Goal: Transaction & Acquisition: Obtain resource

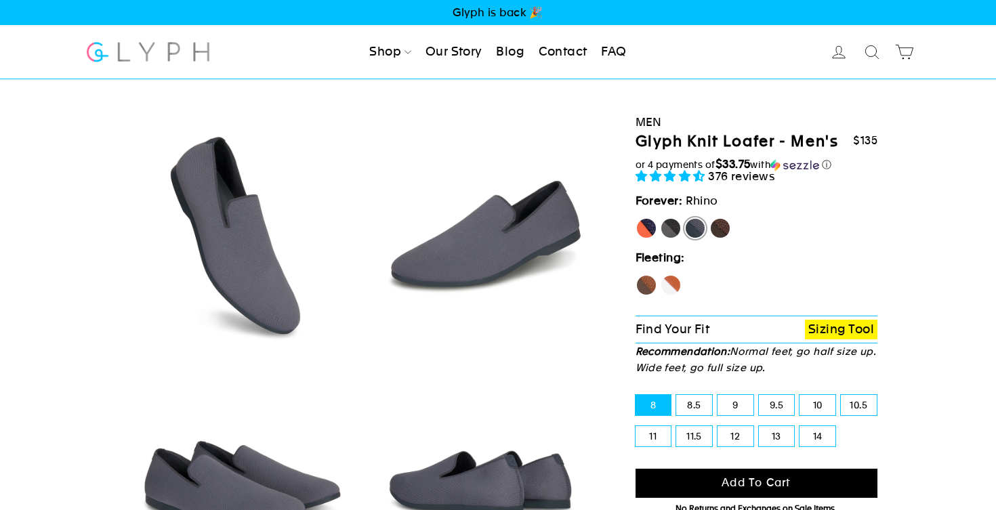
select select "highest-rating"
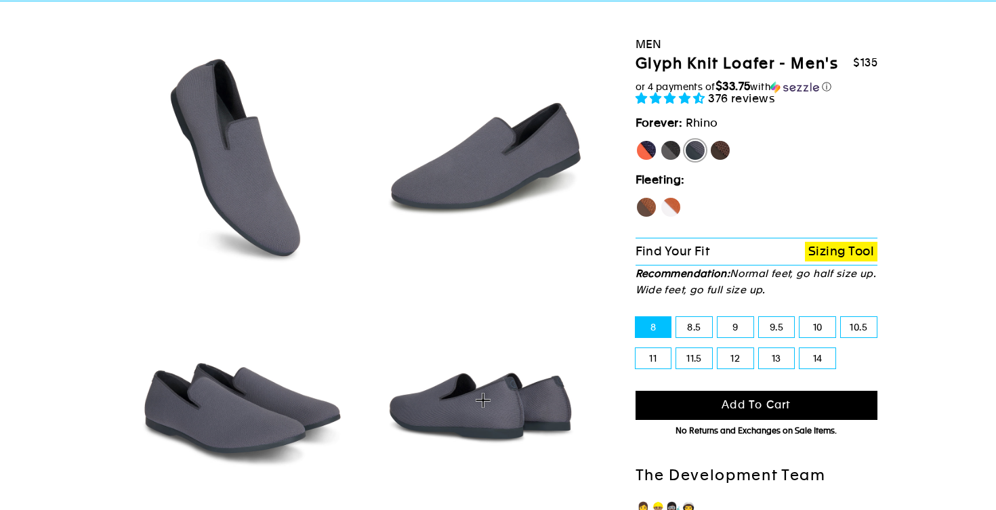
scroll to position [77, 0]
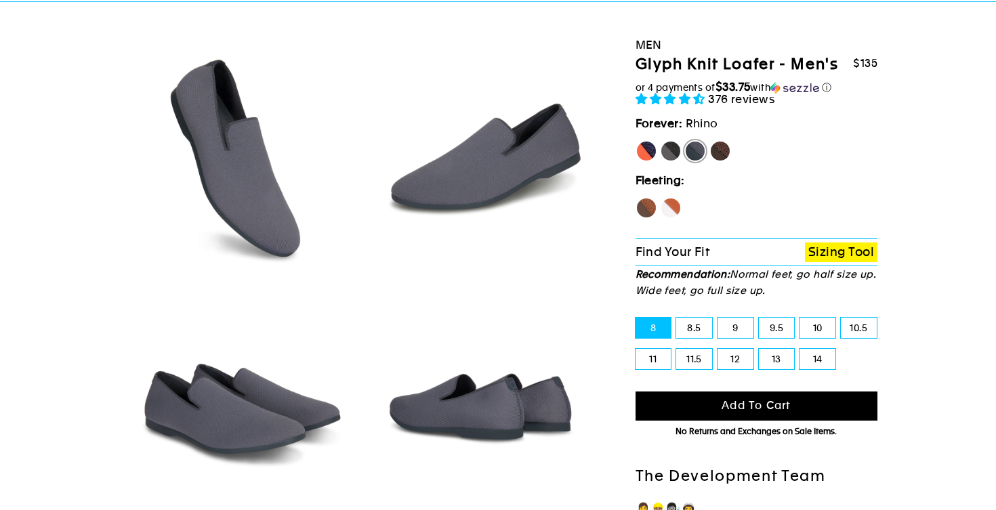
click at [656, 369] on label "11" at bounding box center [653, 359] width 36 height 20
click at [636, 350] on input "11" at bounding box center [635, 349] width 1 height 1
radio input "true"
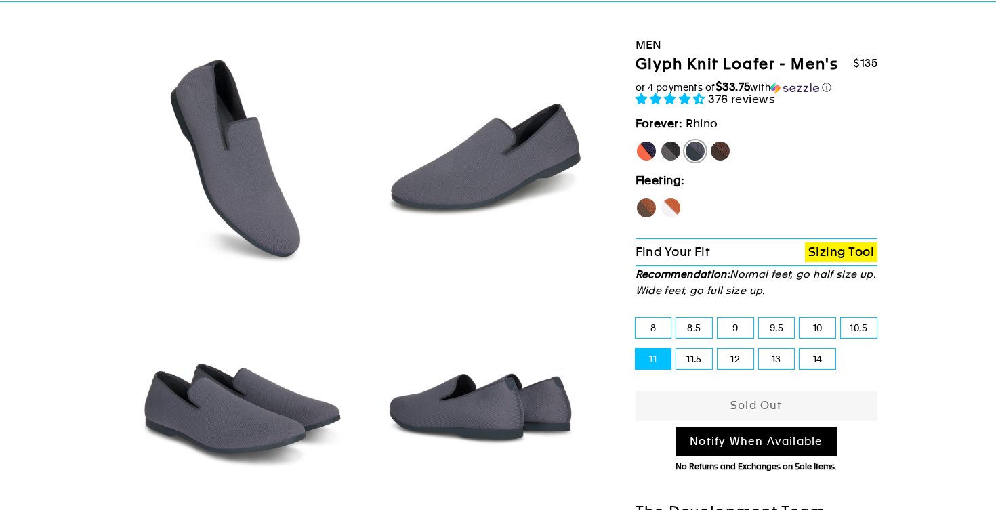
click at [855, 338] on label "10.5" at bounding box center [859, 328] width 36 height 20
click at [841, 318] on input "10.5" at bounding box center [841, 318] width 1 height 1
radio input "true"
click at [821, 338] on label "10" at bounding box center [817, 328] width 36 height 20
click at [800, 318] on input "10" at bounding box center [799, 318] width 1 height 1
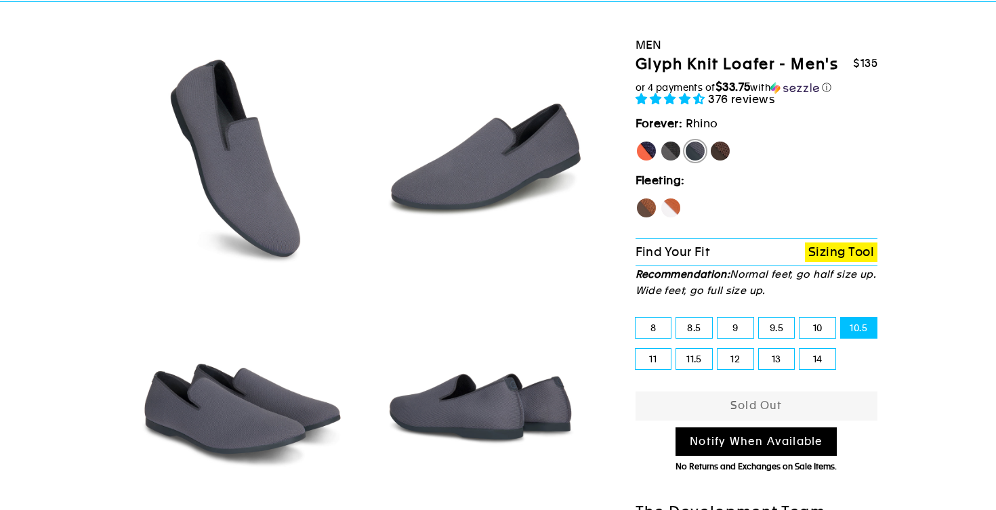
radio input "true"
click at [782, 338] on label "9.5" at bounding box center [777, 328] width 36 height 20
click at [759, 318] on input "9.5" at bounding box center [759, 318] width 1 height 1
radio input "true"
click at [741, 338] on label "9" at bounding box center [735, 328] width 36 height 20
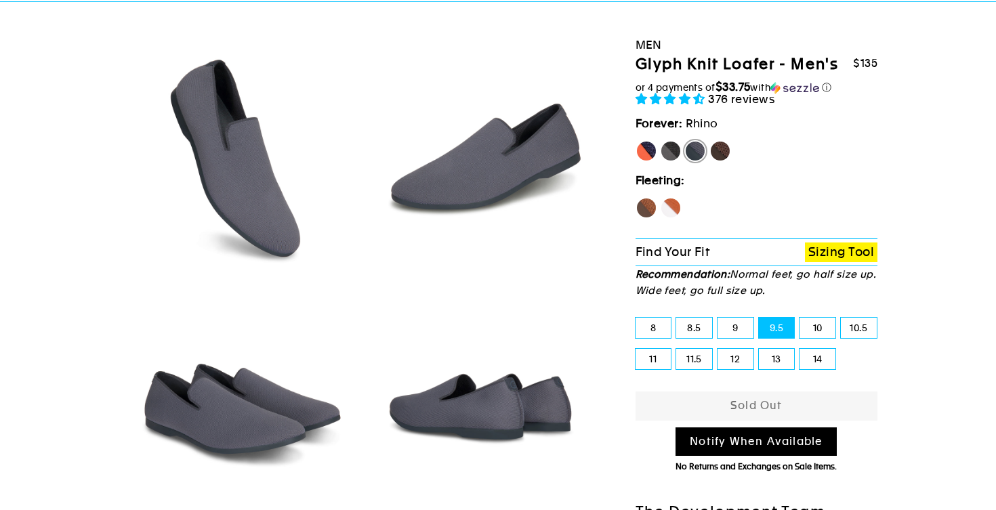
click at [718, 318] on input "9" at bounding box center [717, 318] width 1 height 1
radio input "true"
click at [694, 338] on label "8.5" at bounding box center [694, 328] width 36 height 20
click at [677, 318] on input "8.5" at bounding box center [676, 318] width 1 height 1
radio input "true"
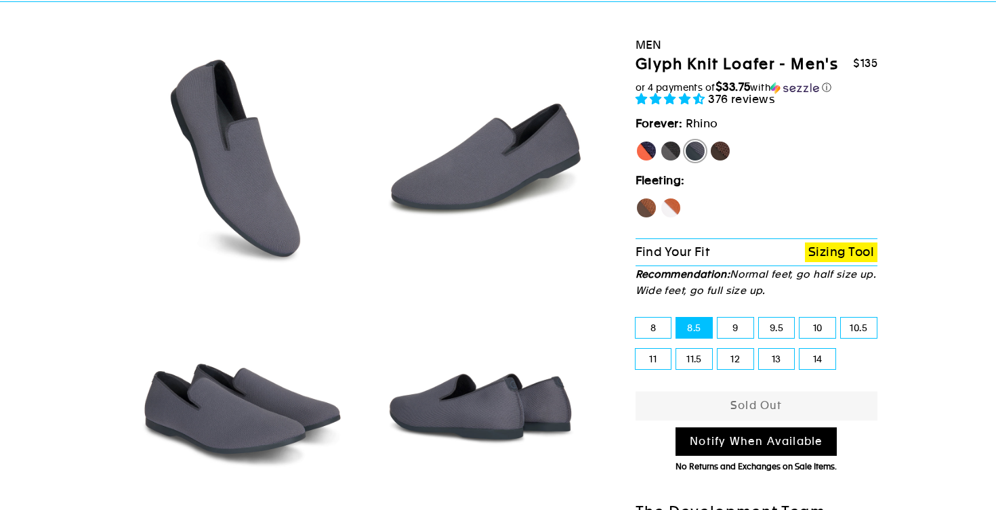
click at [654, 338] on label "8" at bounding box center [653, 328] width 36 height 20
click at [636, 318] on input "8" at bounding box center [635, 318] width 1 height 1
radio input "true"
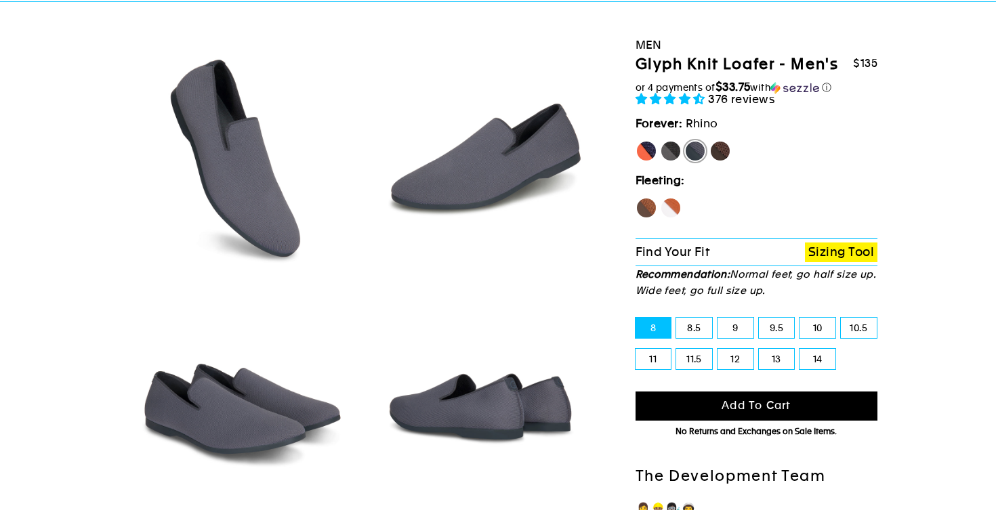
click at [778, 369] on label "13" at bounding box center [777, 359] width 36 height 20
click at [759, 350] on input "13" at bounding box center [759, 349] width 1 height 1
radio input "true"
click at [739, 369] on label "12" at bounding box center [735, 359] width 36 height 20
click at [718, 350] on input "12" at bounding box center [717, 349] width 1 height 1
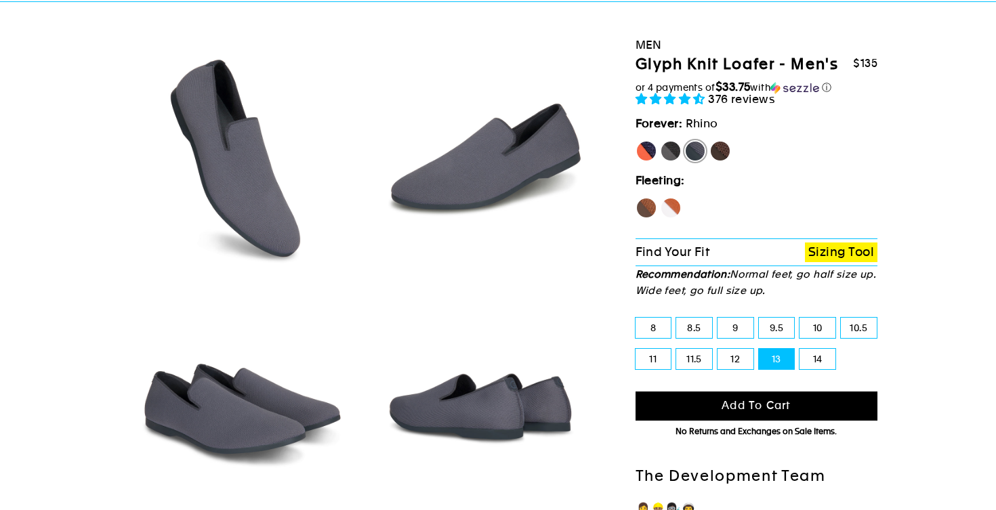
radio input "true"
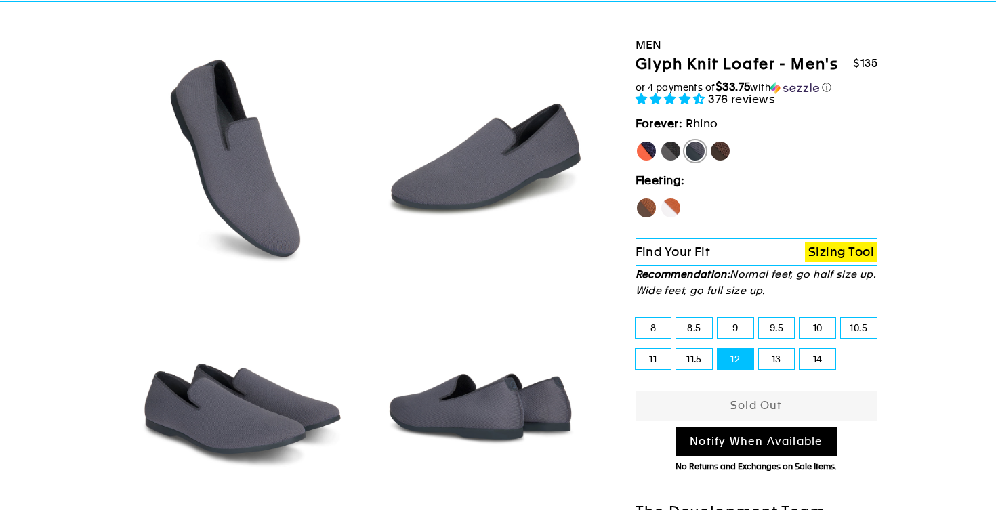
click at [672, 162] on label "Panther" at bounding box center [671, 151] width 22 height 22
click at [660, 141] on input "Panther" at bounding box center [660, 140] width 1 height 1
radio input "true"
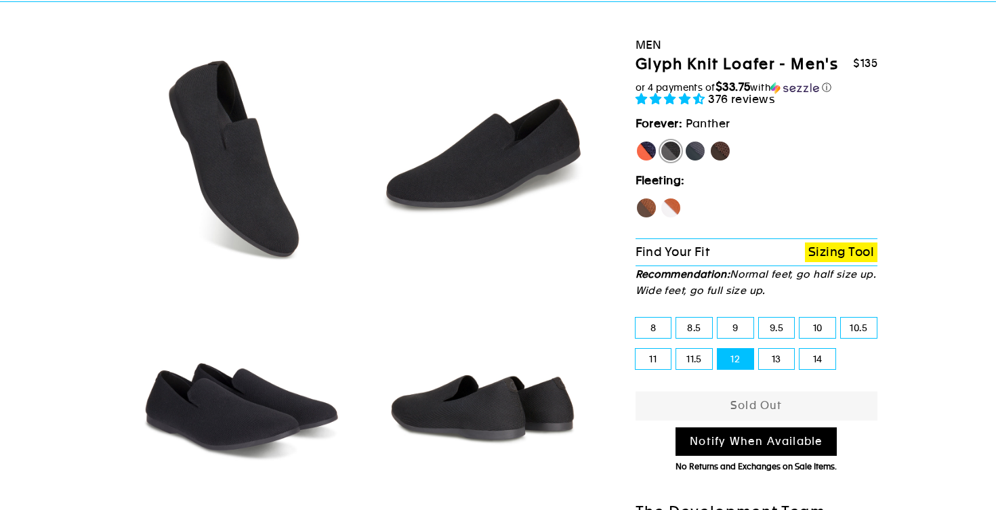
click at [862, 338] on label "10.5" at bounding box center [859, 328] width 36 height 20
click at [841, 318] on input "10.5" at bounding box center [841, 318] width 1 height 1
radio input "true"
click at [648, 369] on label "11" at bounding box center [653, 359] width 36 height 20
click at [636, 350] on input "11" at bounding box center [635, 349] width 1 height 1
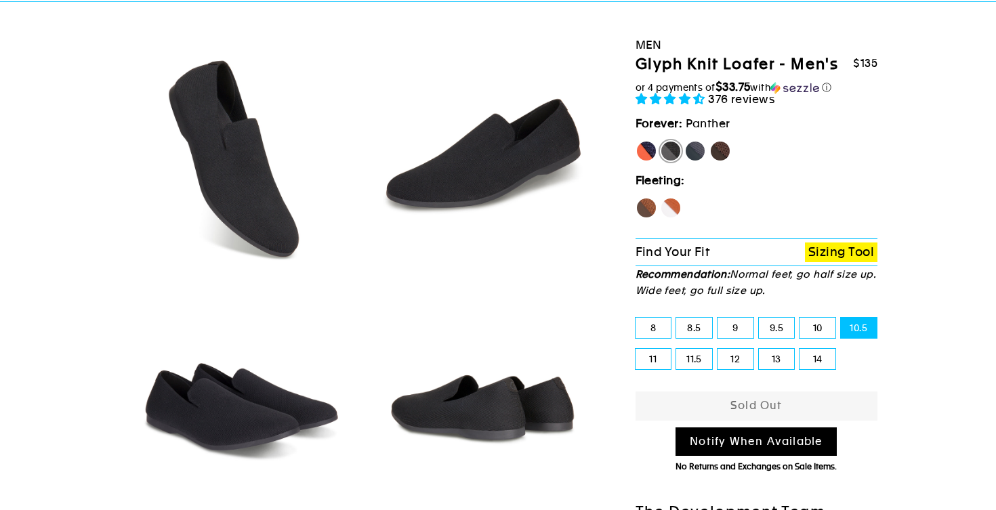
radio input "true"
click at [696, 369] on label "11.5" at bounding box center [694, 359] width 36 height 20
click at [677, 350] on input "11.5" at bounding box center [676, 349] width 1 height 1
radio input "true"
click at [695, 338] on label "8.5" at bounding box center [694, 328] width 36 height 20
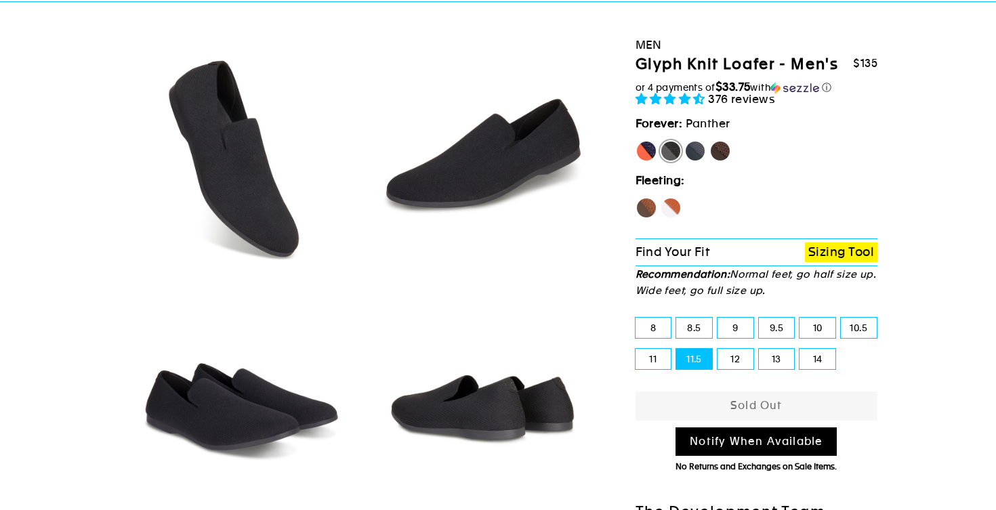
click at [677, 318] on input "8.5" at bounding box center [676, 318] width 1 height 1
radio input "true"
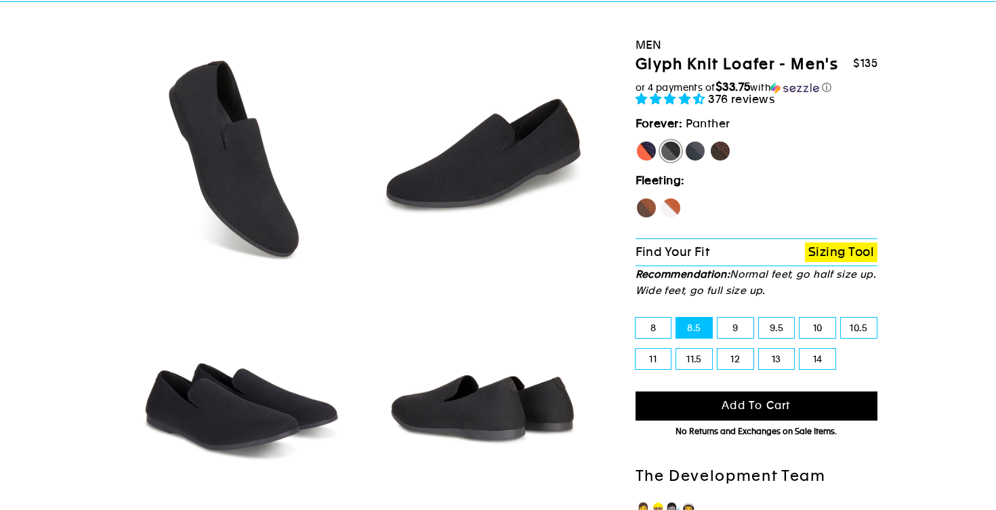
click at [654, 338] on label "8" at bounding box center [653, 328] width 36 height 20
click at [636, 318] on input "8" at bounding box center [635, 318] width 1 height 1
radio input "true"
click at [717, 162] on label "Mustang" at bounding box center [720, 151] width 22 height 22
click at [710, 141] on input "Mustang" at bounding box center [709, 140] width 1 height 1
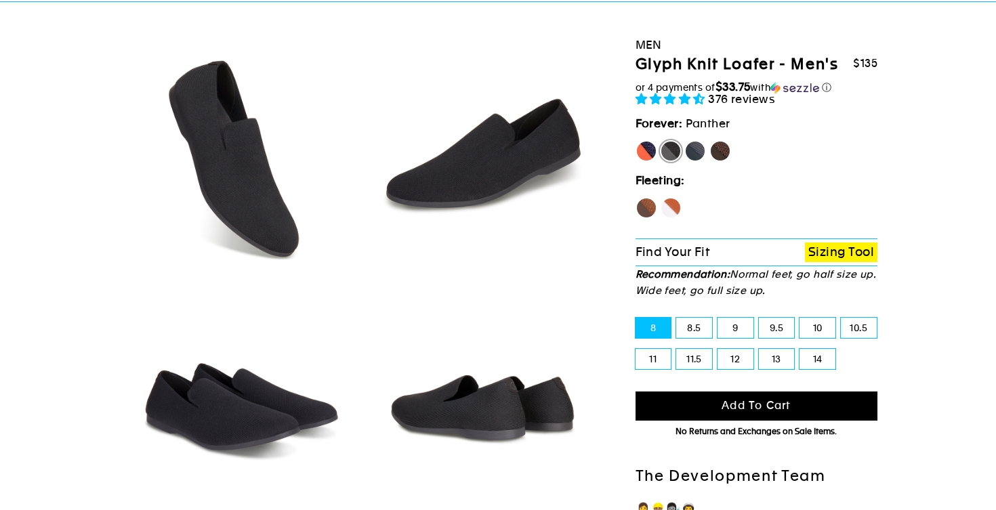
radio input "true"
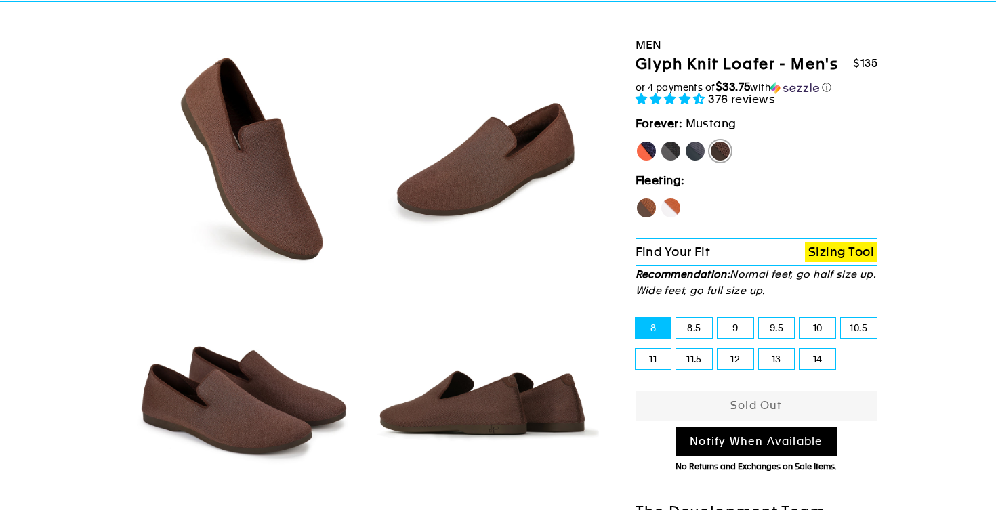
click at [694, 338] on label "8.5" at bounding box center [694, 328] width 36 height 20
click at [677, 318] on input "8.5" at bounding box center [676, 318] width 1 height 1
radio input "true"
click at [733, 369] on label "12" at bounding box center [735, 359] width 36 height 20
click at [718, 350] on input "12" at bounding box center [717, 349] width 1 height 1
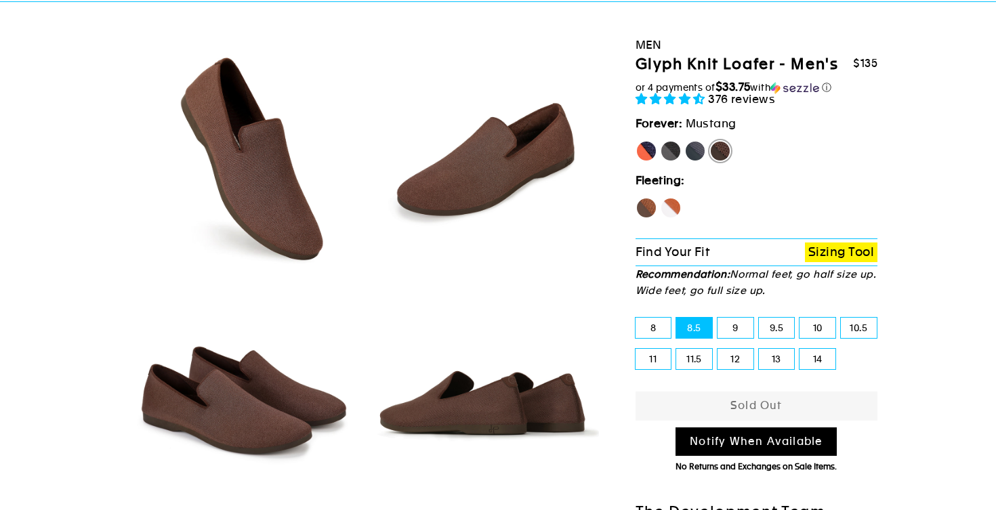
radio input "true"
click at [692, 162] on label "Rhino" at bounding box center [695, 151] width 22 height 22
click at [685, 141] on input "Rhino" at bounding box center [684, 140] width 1 height 1
radio input "true"
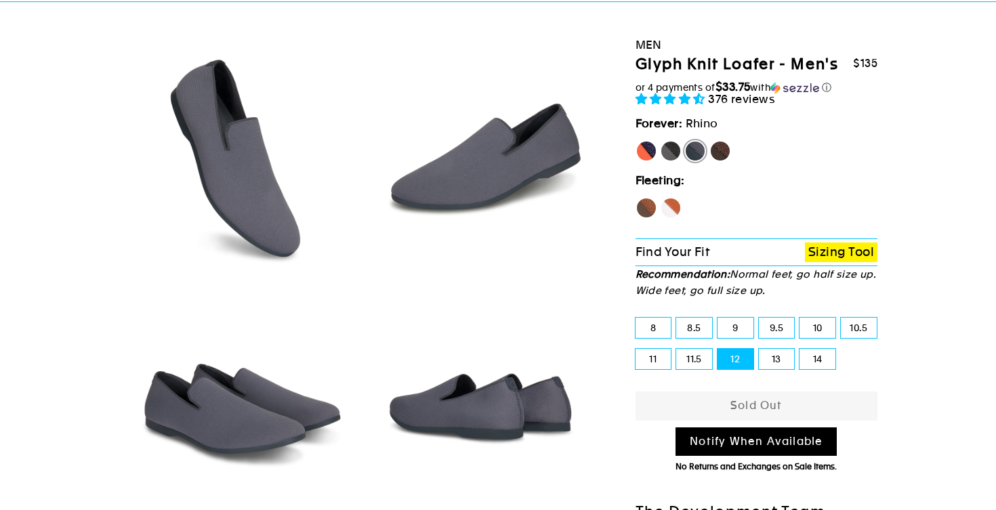
click at [670, 162] on label "Panther" at bounding box center [671, 151] width 22 height 22
click at [660, 141] on input "Panther" at bounding box center [660, 140] width 1 height 1
radio input "true"
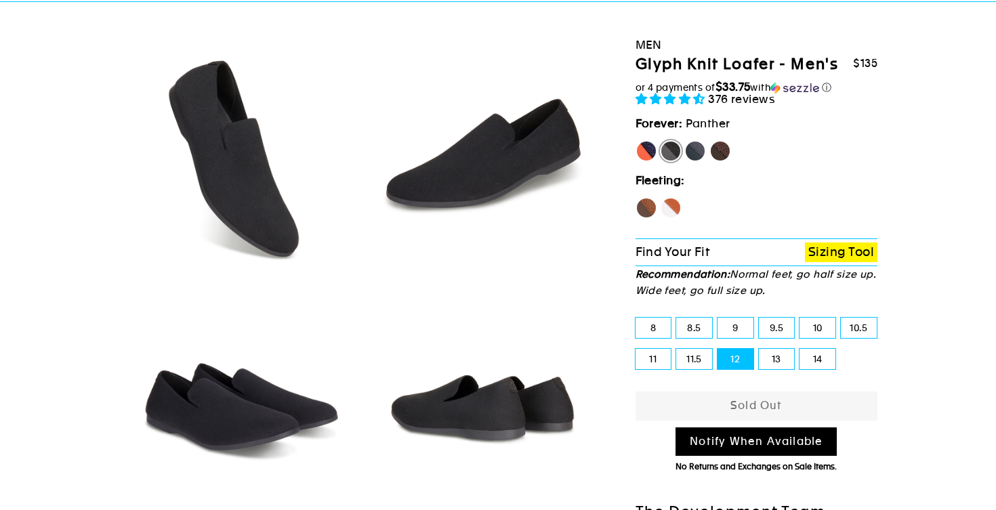
click at [652, 369] on label "11" at bounding box center [653, 359] width 36 height 20
click at [636, 350] on input "11" at bounding box center [635, 349] width 1 height 1
radio input "true"
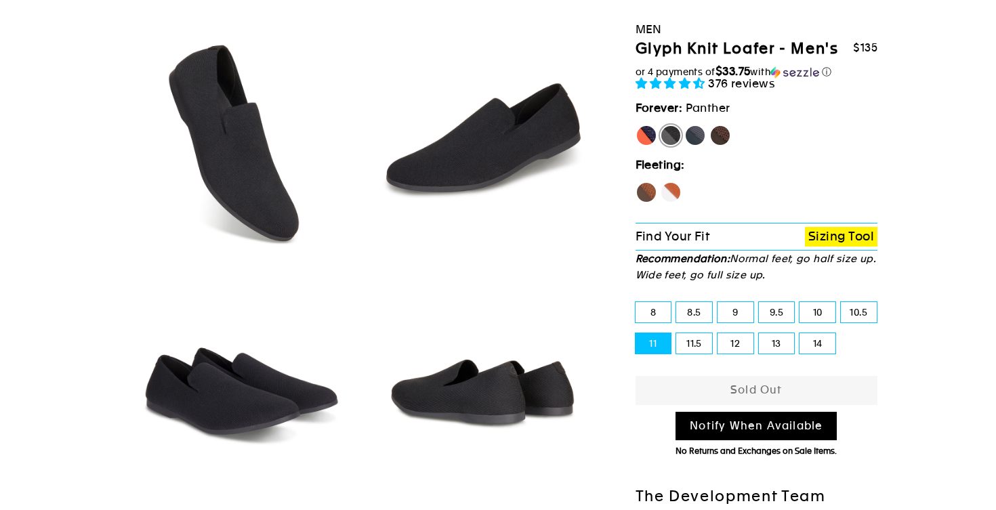
click at [648, 146] on label "[PERSON_NAME]" at bounding box center [646, 136] width 22 height 22
click at [636, 125] on input "[PERSON_NAME]" at bounding box center [635, 125] width 1 height 1
radio input "true"
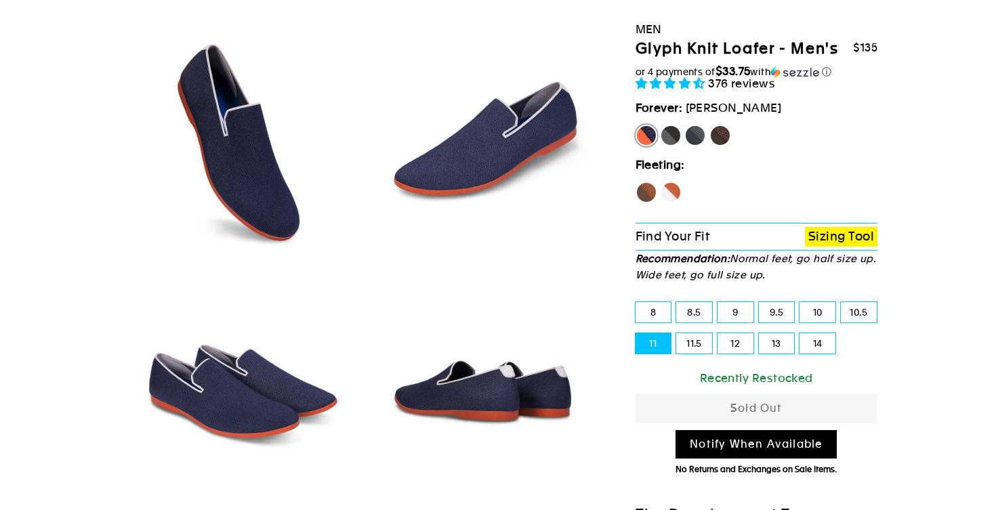
click at [672, 146] on label "Panther" at bounding box center [671, 136] width 22 height 22
click at [660, 125] on input "Panther" at bounding box center [660, 125] width 1 height 1
radio input "true"
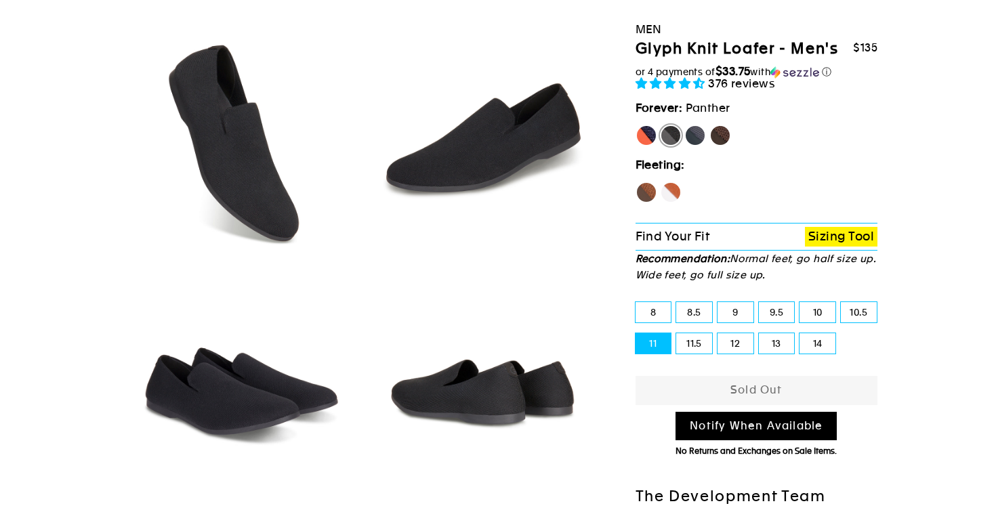
click at [648, 146] on label "[PERSON_NAME]" at bounding box center [646, 136] width 22 height 22
click at [636, 125] on input "[PERSON_NAME]" at bounding box center [635, 125] width 1 height 1
radio input "true"
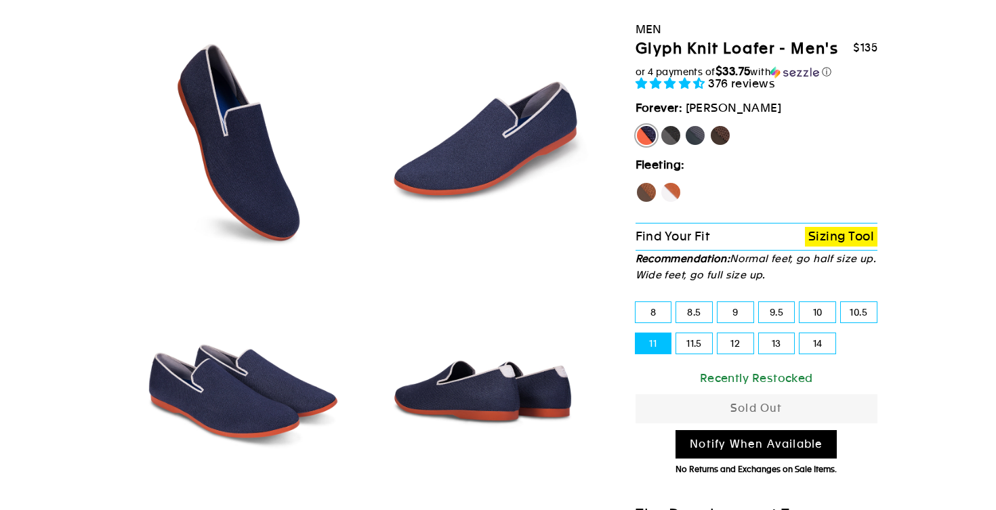
click at [671, 146] on label "Panther" at bounding box center [671, 136] width 22 height 22
click at [660, 125] on input "Panther" at bounding box center [660, 125] width 1 height 1
radio input "true"
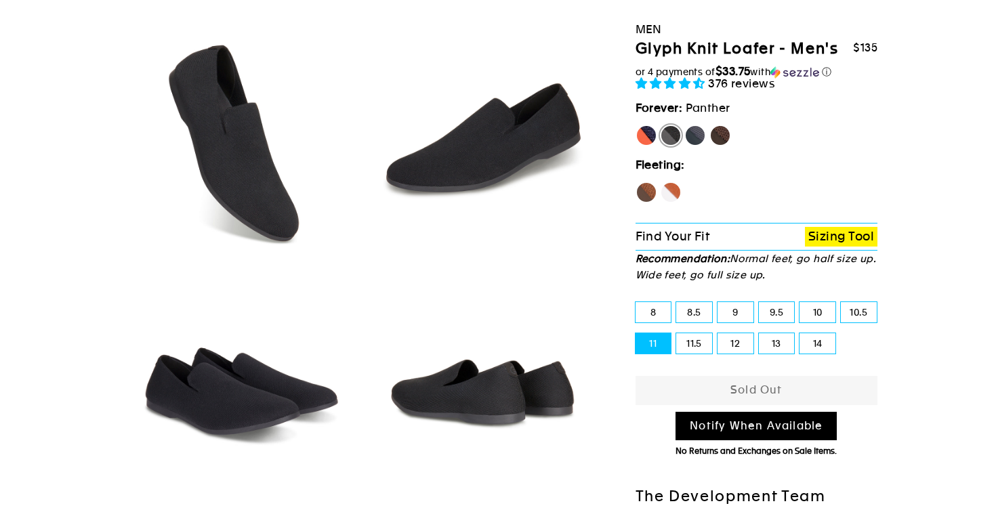
click at [697, 146] on label "Rhino" at bounding box center [695, 136] width 22 height 22
click at [685, 125] on input "Rhino" at bounding box center [684, 125] width 1 height 1
radio input "true"
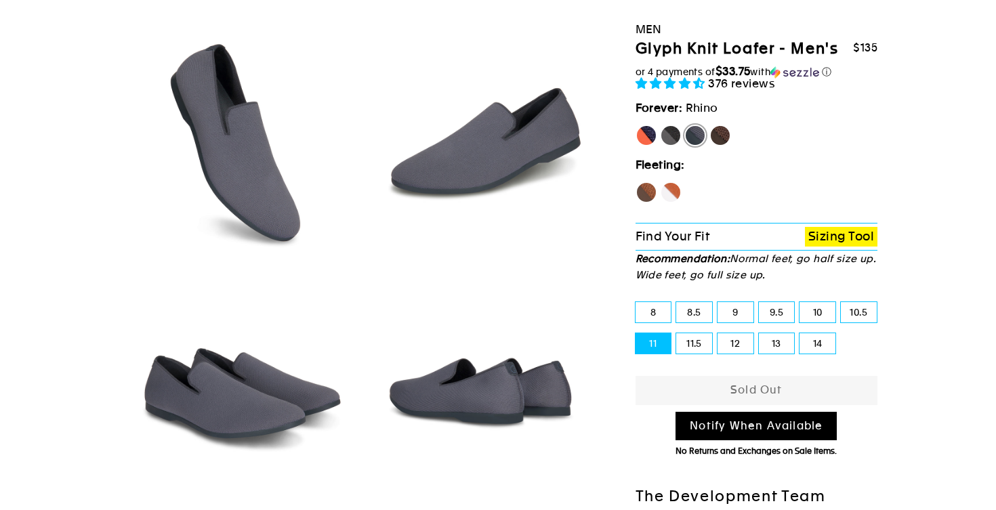
click at [721, 146] on label "Mustang" at bounding box center [720, 136] width 22 height 22
click at [710, 125] on input "Mustang" at bounding box center [709, 125] width 1 height 1
radio input "true"
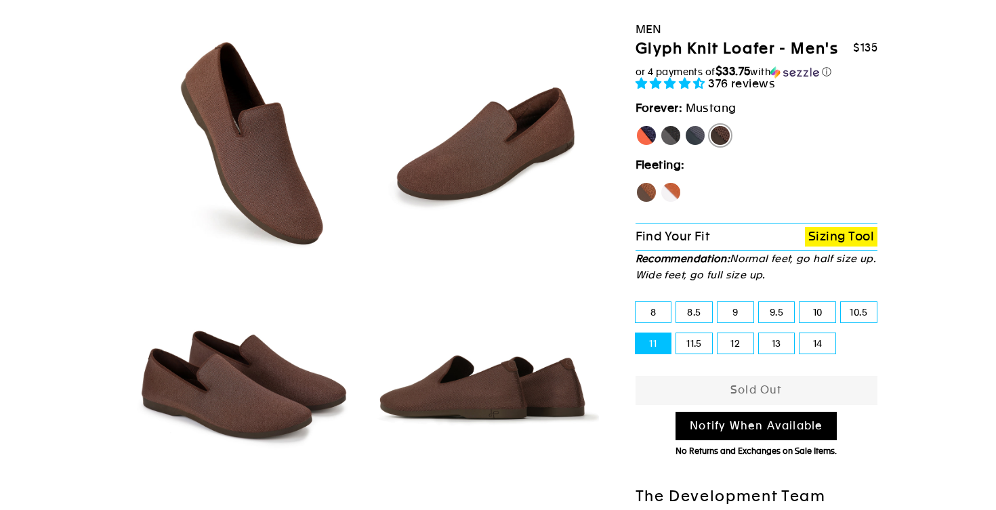
click at [641, 203] on label "Hawk" at bounding box center [646, 193] width 22 height 22
click at [636, 182] on input "Hawk" at bounding box center [635, 182] width 1 height 1
radio input "true"
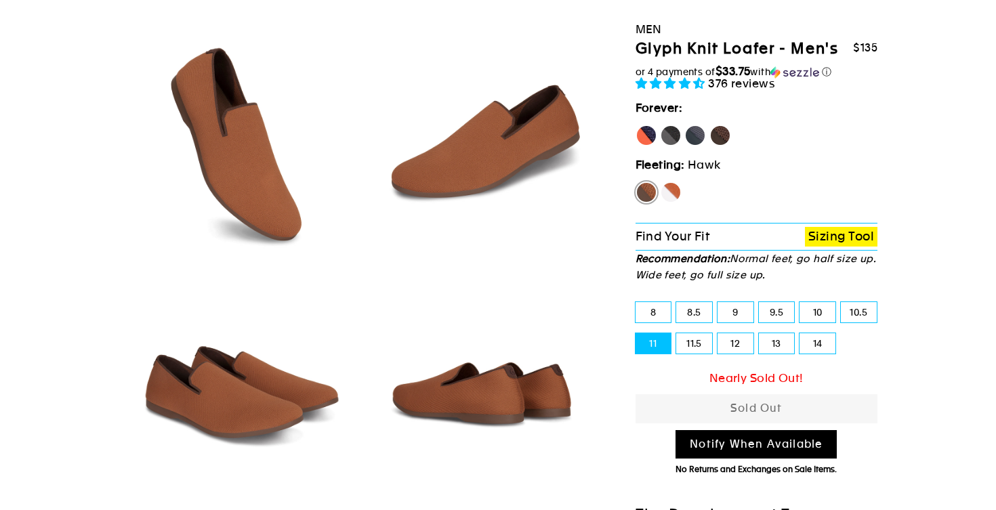
click at [668, 203] on label "Fox" at bounding box center [671, 193] width 22 height 22
click at [660, 182] on input "Fox" at bounding box center [660, 182] width 1 height 1
radio input "true"
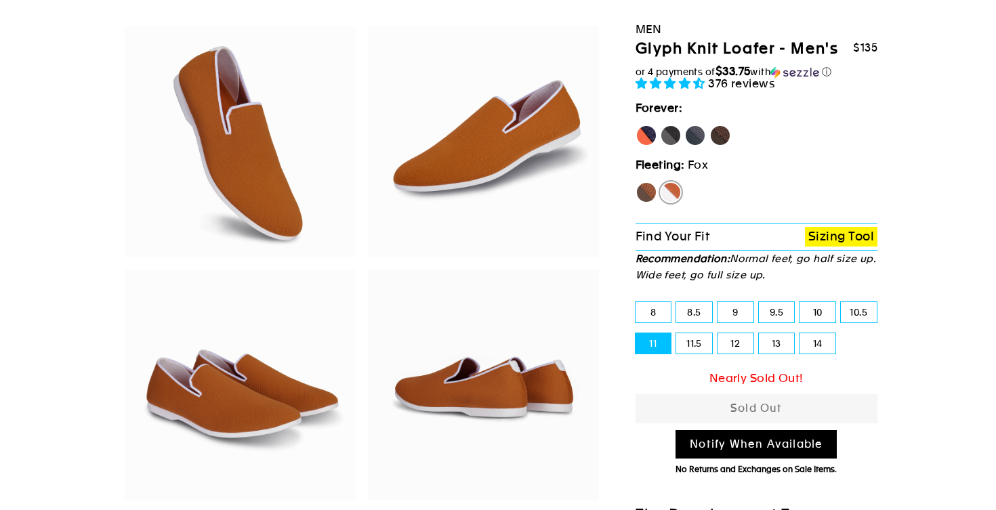
click at [646, 146] on label "[PERSON_NAME]" at bounding box center [646, 136] width 22 height 22
click at [636, 125] on input "[PERSON_NAME]" at bounding box center [635, 125] width 1 height 1
radio input "true"
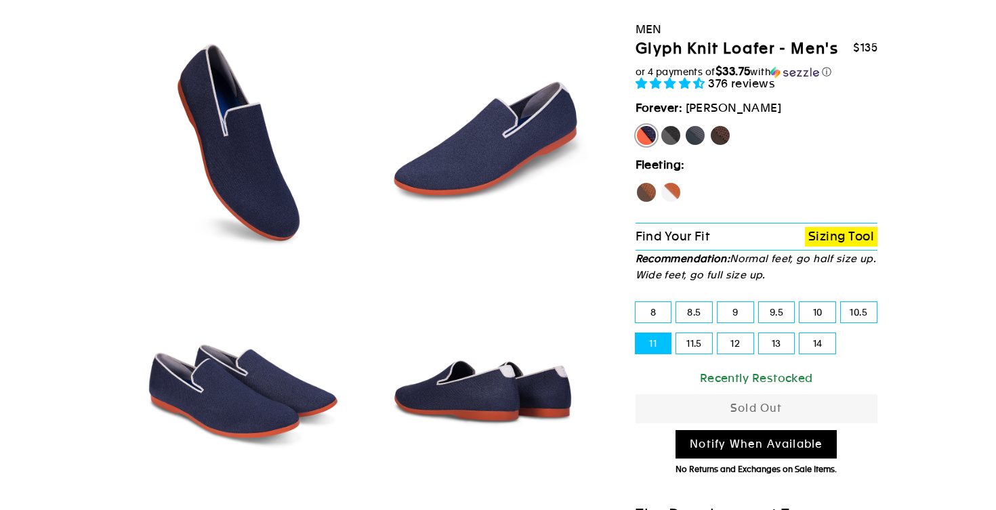
click at [672, 146] on label "Panther" at bounding box center [671, 136] width 22 height 22
click at [660, 125] on input "Panther" at bounding box center [660, 125] width 1 height 1
radio input "true"
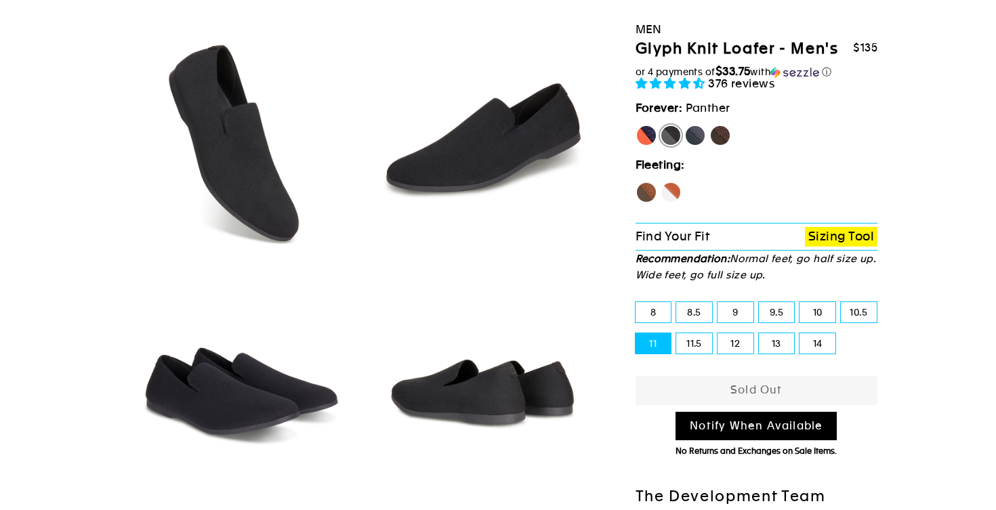
click at [697, 146] on label "Rhino" at bounding box center [695, 136] width 22 height 22
click at [685, 125] on input "Rhino" at bounding box center [684, 125] width 1 height 1
radio input "true"
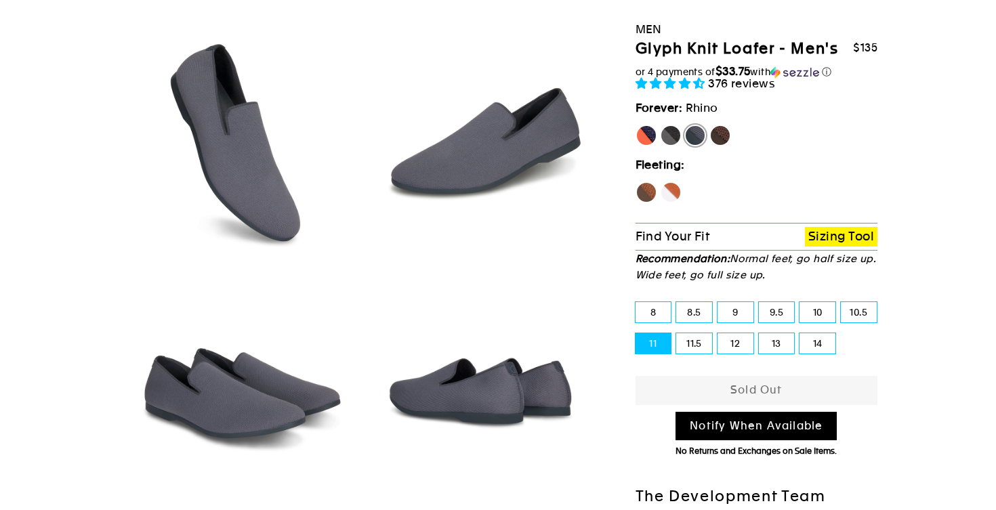
click at [718, 146] on label "Mustang" at bounding box center [720, 136] width 22 height 22
click at [710, 125] on input "Mustang" at bounding box center [709, 125] width 1 height 1
radio input "true"
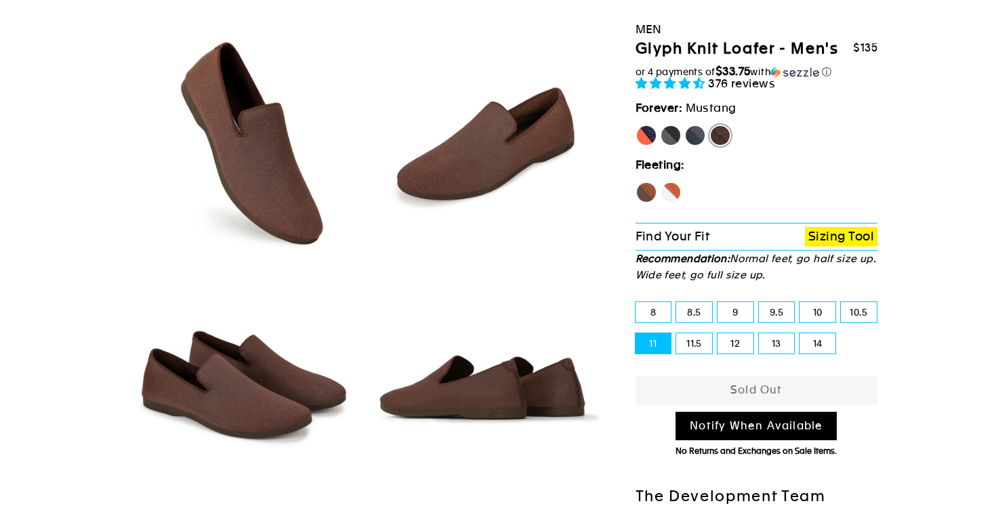
click at [644, 146] on label "[PERSON_NAME]" at bounding box center [646, 136] width 22 height 22
click at [636, 125] on input "[PERSON_NAME]" at bounding box center [635, 125] width 1 height 1
radio input "true"
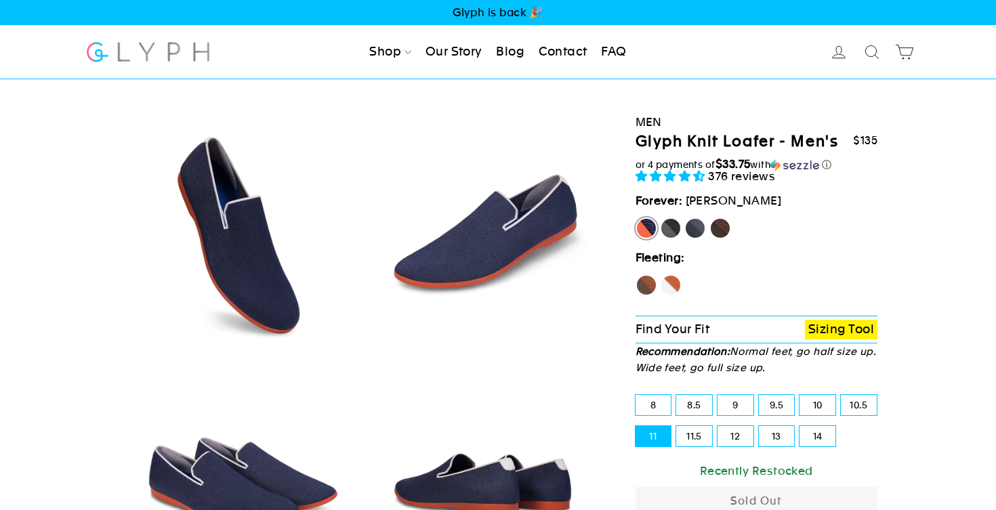
click at [669, 239] on label "Panther" at bounding box center [671, 228] width 22 height 22
click at [660, 218] on input "Panther" at bounding box center [660, 217] width 1 height 1
radio input "true"
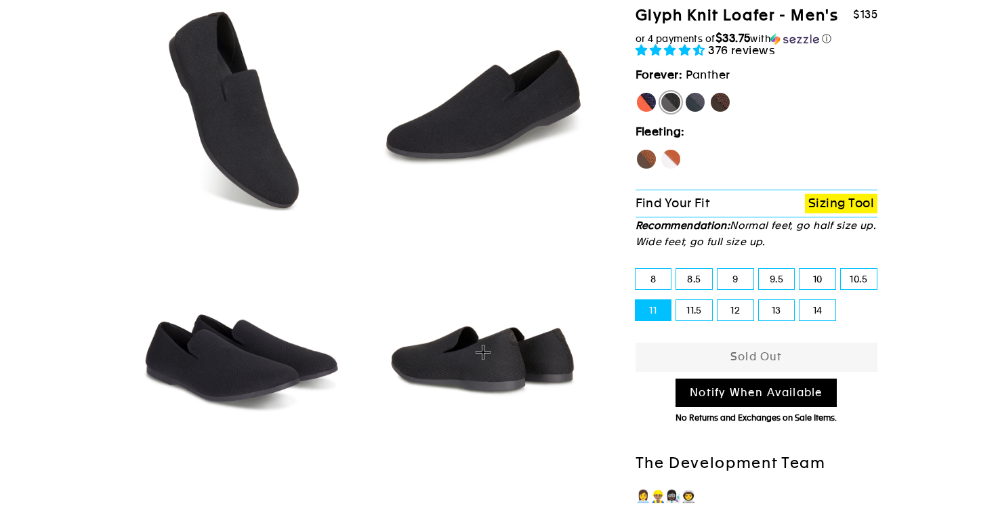
scroll to position [127, 0]
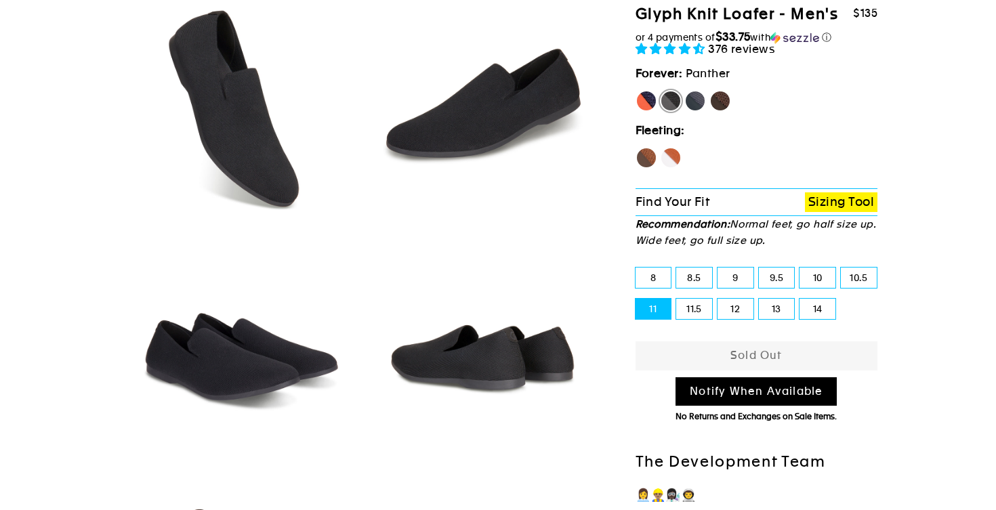
click at [694, 112] on label "Rhino" at bounding box center [695, 101] width 22 height 22
click at [685, 91] on input "Rhino" at bounding box center [684, 90] width 1 height 1
radio input "true"
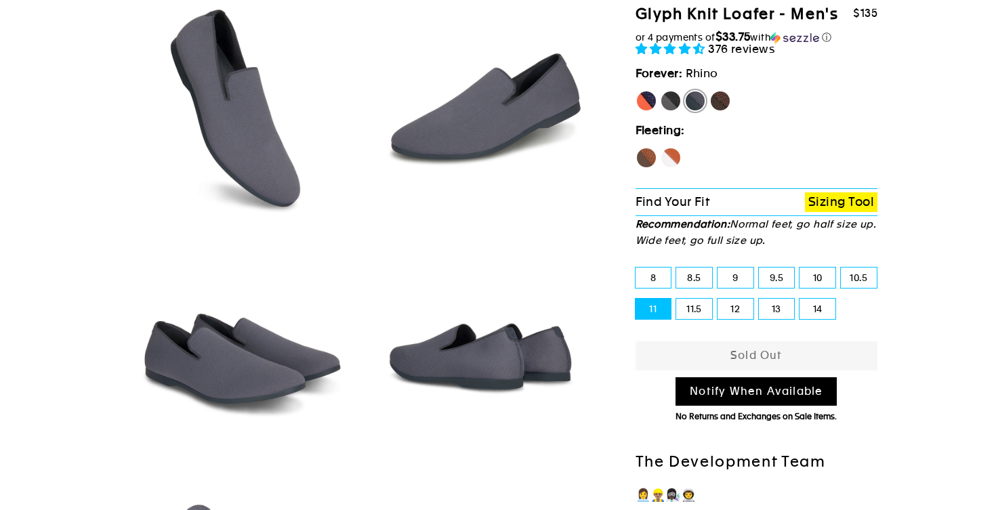
click at [648, 112] on label "[PERSON_NAME]" at bounding box center [646, 101] width 22 height 22
click at [636, 91] on input "[PERSON_NAME]" at bounding box center [635, 90] width 1 height 1
radio input "true"
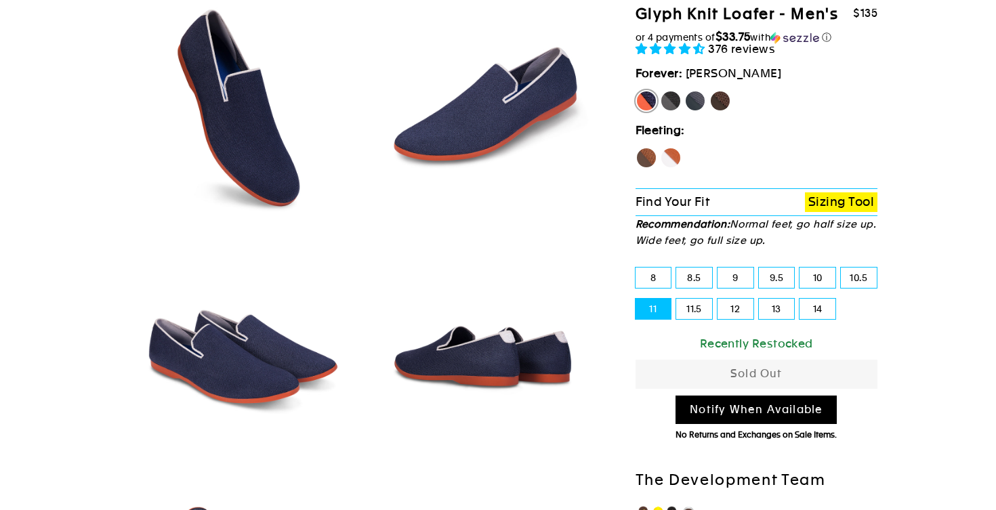
click at [696, 112] on label "Rhino" at bounding box center [695, 101] width 22 height 22
click at [685, 91] on input "Rhino" at bounding box center [684, 90] width 1 height 1
radio input "true"
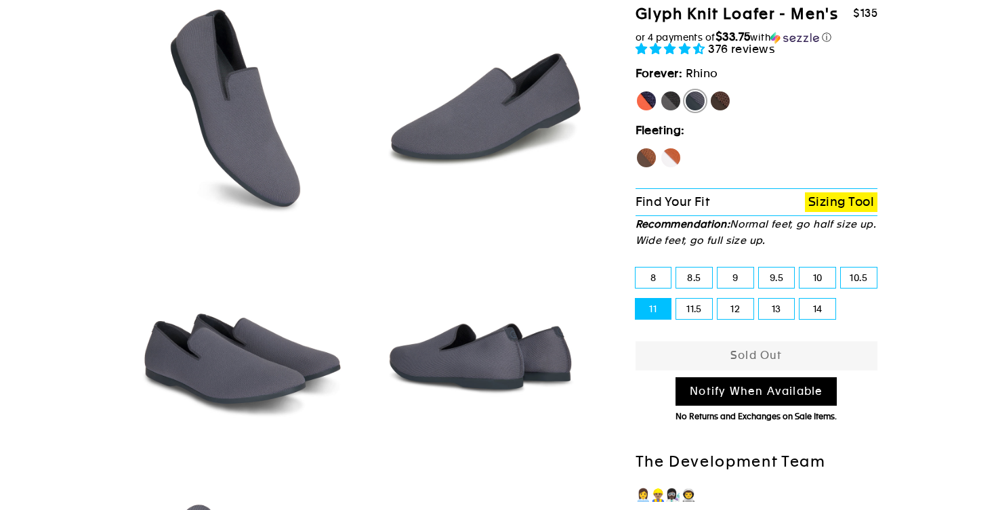
click at [647, 112] on label "[PERSON_NAME]" at bounding box center [646, 101] width 22 height 22
click at [636, 91] on input "[PERSON_NAME]" at bounding box center [635, 90] width 1 height 1
radio input "true"
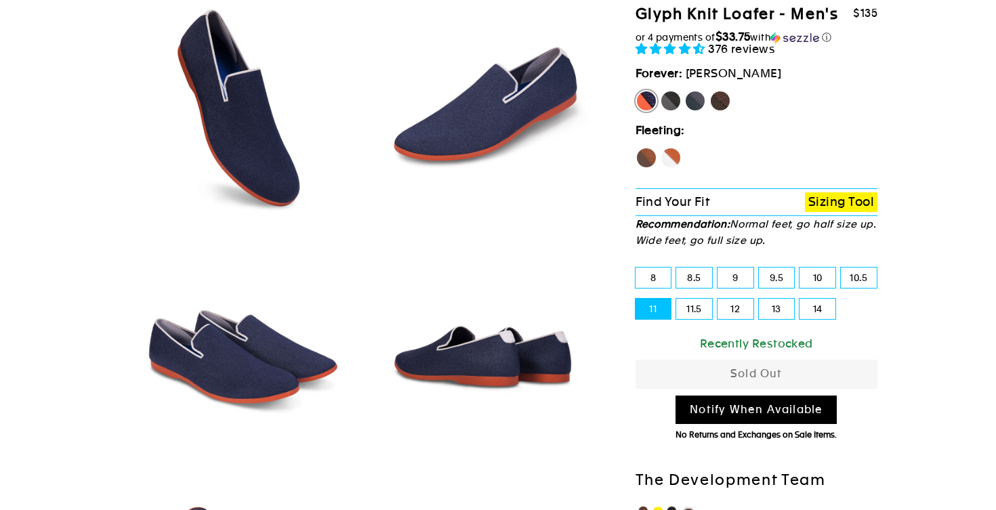
click at [696, 112] on label "Rhino" at bounding box center [695, 101] width 22 height 22
click at [685, 91] on input "Rhino" at bounding box center [684, 90] width 1 height 1
radio input "true"
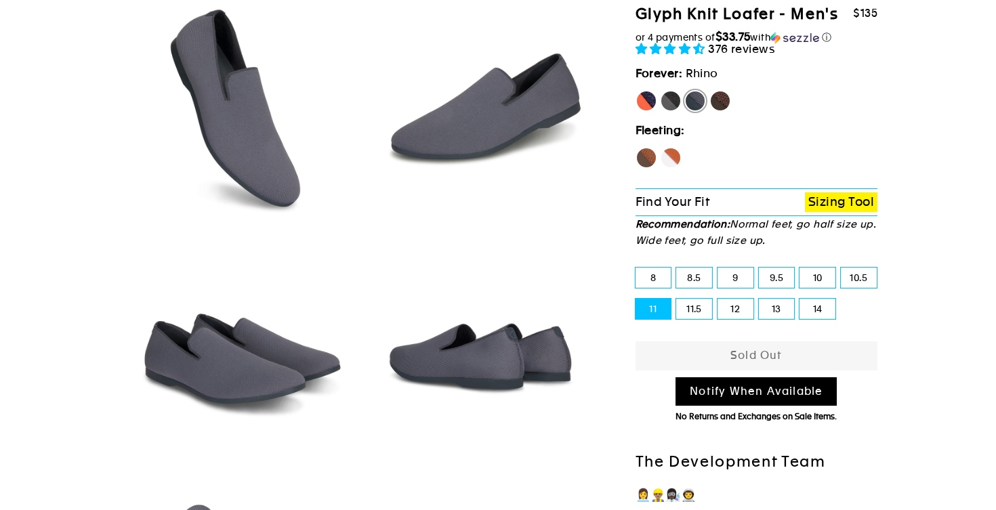
click at [643, 112] on label "[PERSON_NAME]" at bounding box center [646, 101] width 22 height 22
click at [636, 91] on input "[PERSON_NAME]" at bounding box center [635, 90] width 1 height 1
radio input "true"
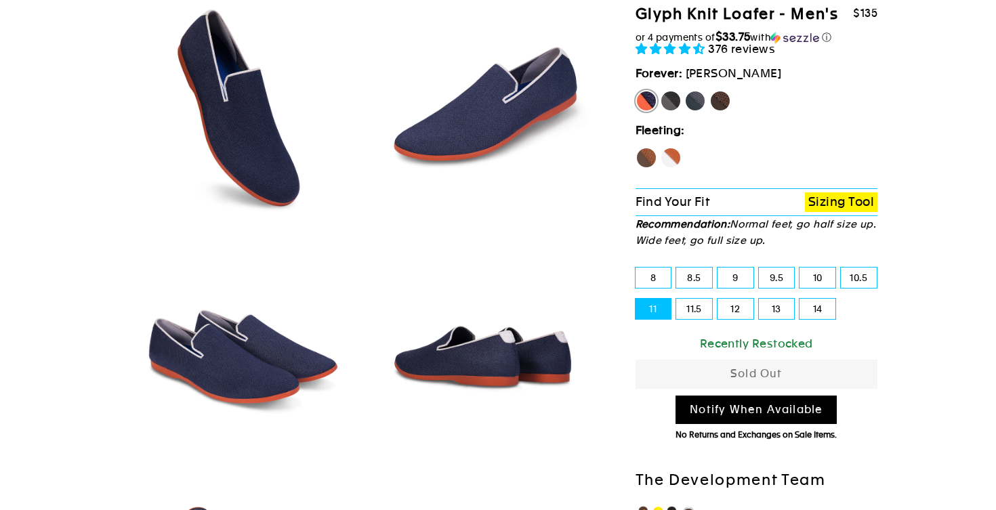
click at [772, 353] on div "Recently Restocked" at bounding box center [756, 344] width 243 height 18
click at [671, 112] on label "Panther" at bounding box center [671, 101] width 22 height 22
click at [660, 91] on input "Panther" at bounding box center [660, 90] width 1 height 1
radio input "true"
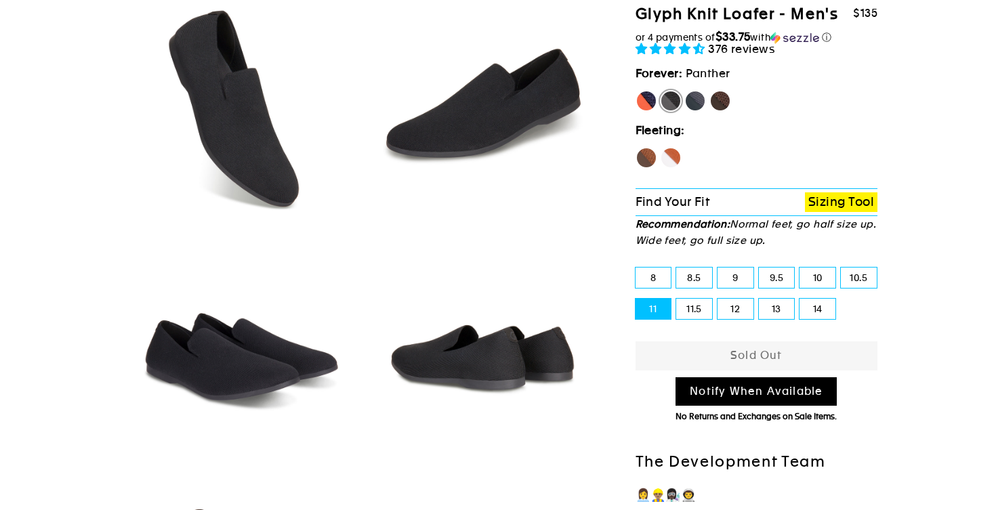
click at [700, 112] on label "Rhino" at bounding box center [695, 101] width 22 height 22
click at [685, 91] on input "Rhino" at bounding box center [684, 90] width 1 height 1
radio input "true"
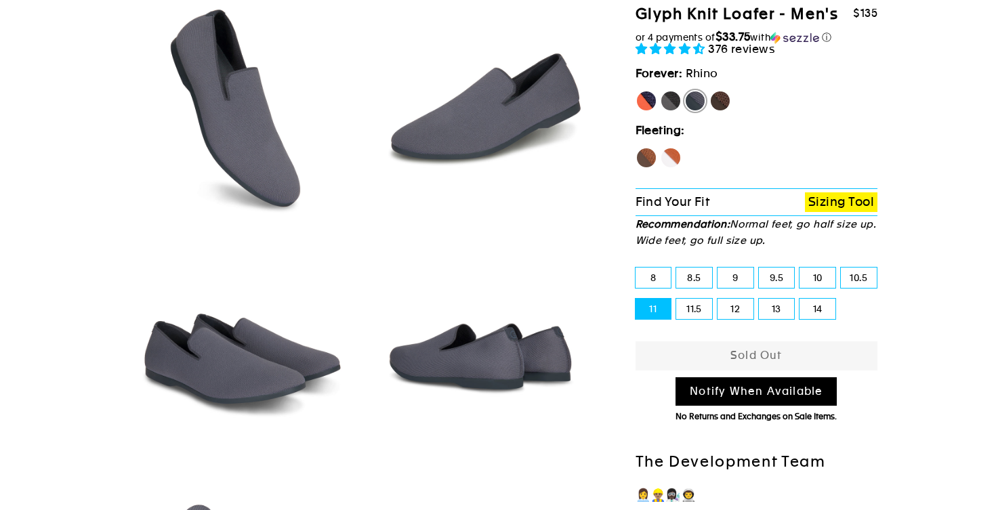
click at [646, 112] on label "[PERSON_NAME]" at bounding box center [646, 101] width 22 height 22
click at [636, 91] on input "[PERSON_NAME]" at bounding box center [635, 90] width 1 height 1
radio input "true"
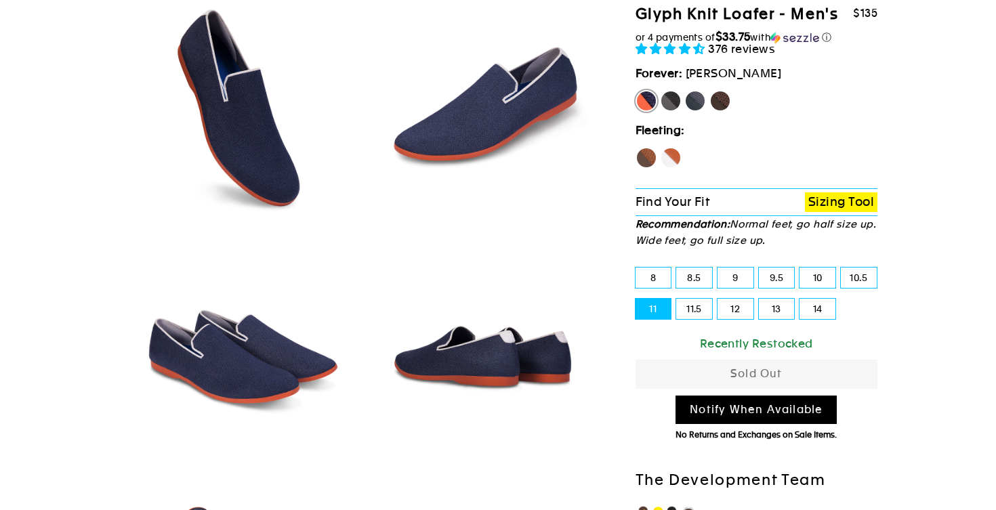
click at [691, 112] on label "Rhino" at bounding box center [695, 101] width 22 height 22
click at [685, 91] on input "Rhino" at bounding box center [684, 90] width 1 height 1
radio input "true"
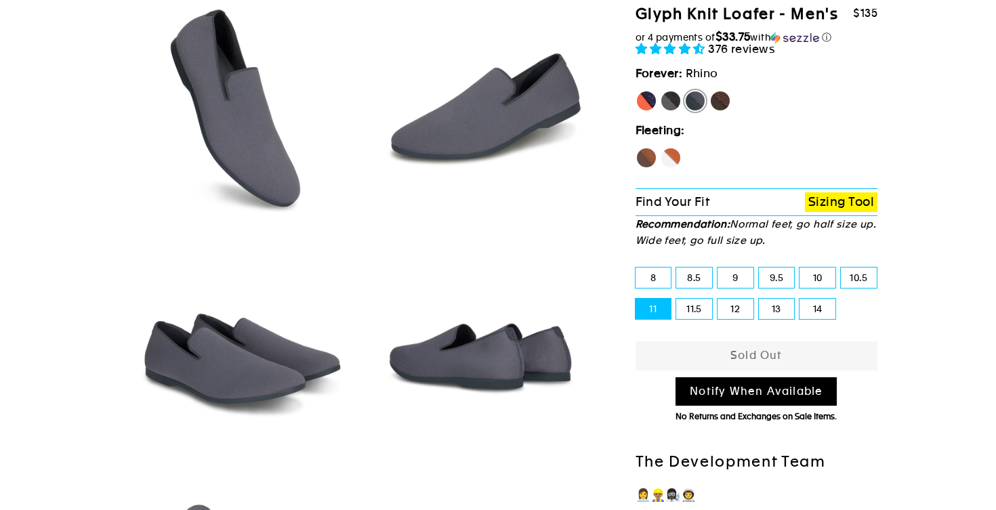
click at [747, 405] on link "Notify When Available" at bounding box center [755, 391] width 161 height 29
select select "19808461324345"
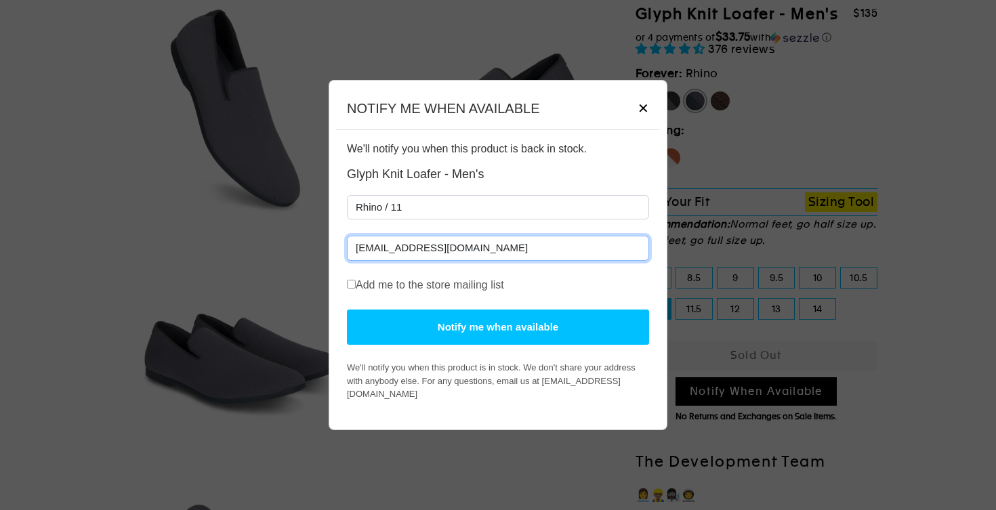
type input "[EMAIL_ADDRESS][DOMAIN_NAME]"
click at [421, 336] on button "Notify me when available" at bounding box center [498, 328] width 302 height 36
